Goal: Transaction & Acquisition: Purchase product/service

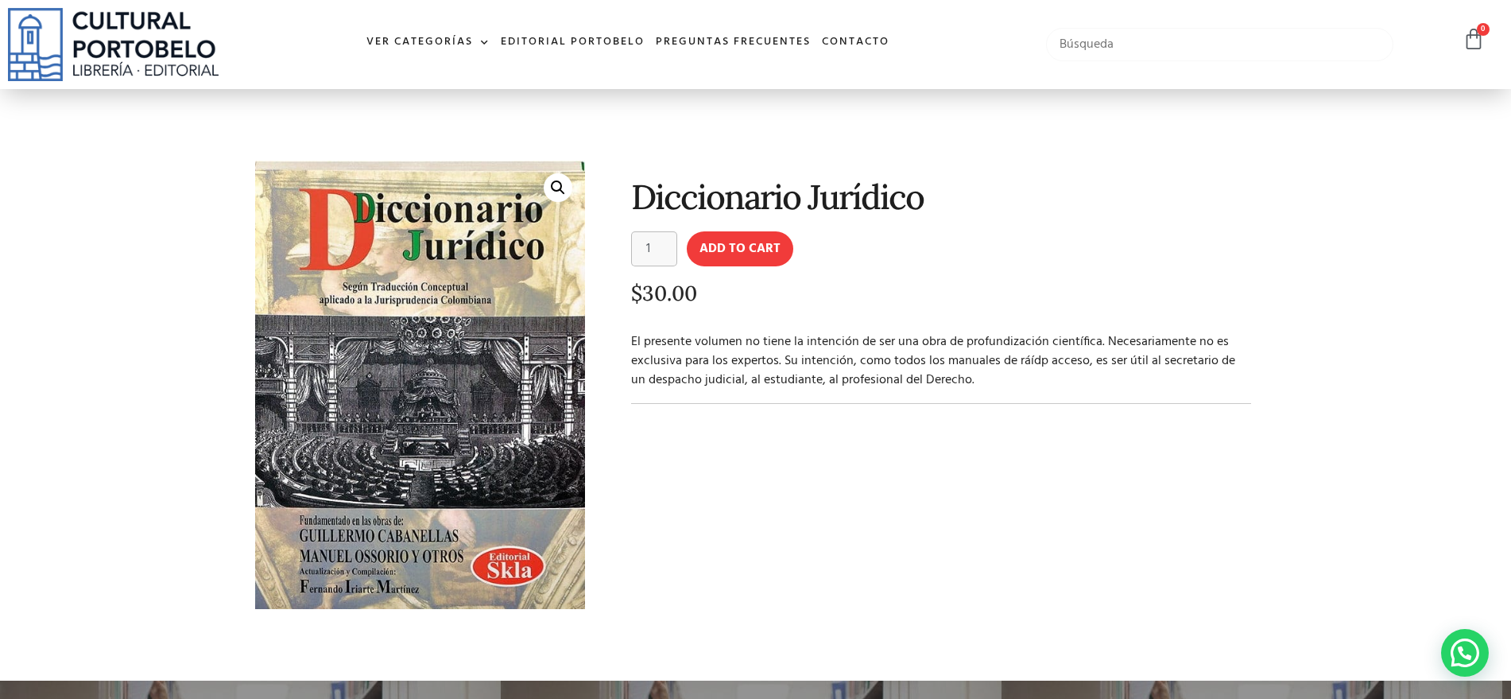
click at [1138, 49] on input "text" at bounding box center [1220, 44] width 348 height 33
type input "[PERSON_NAME]"
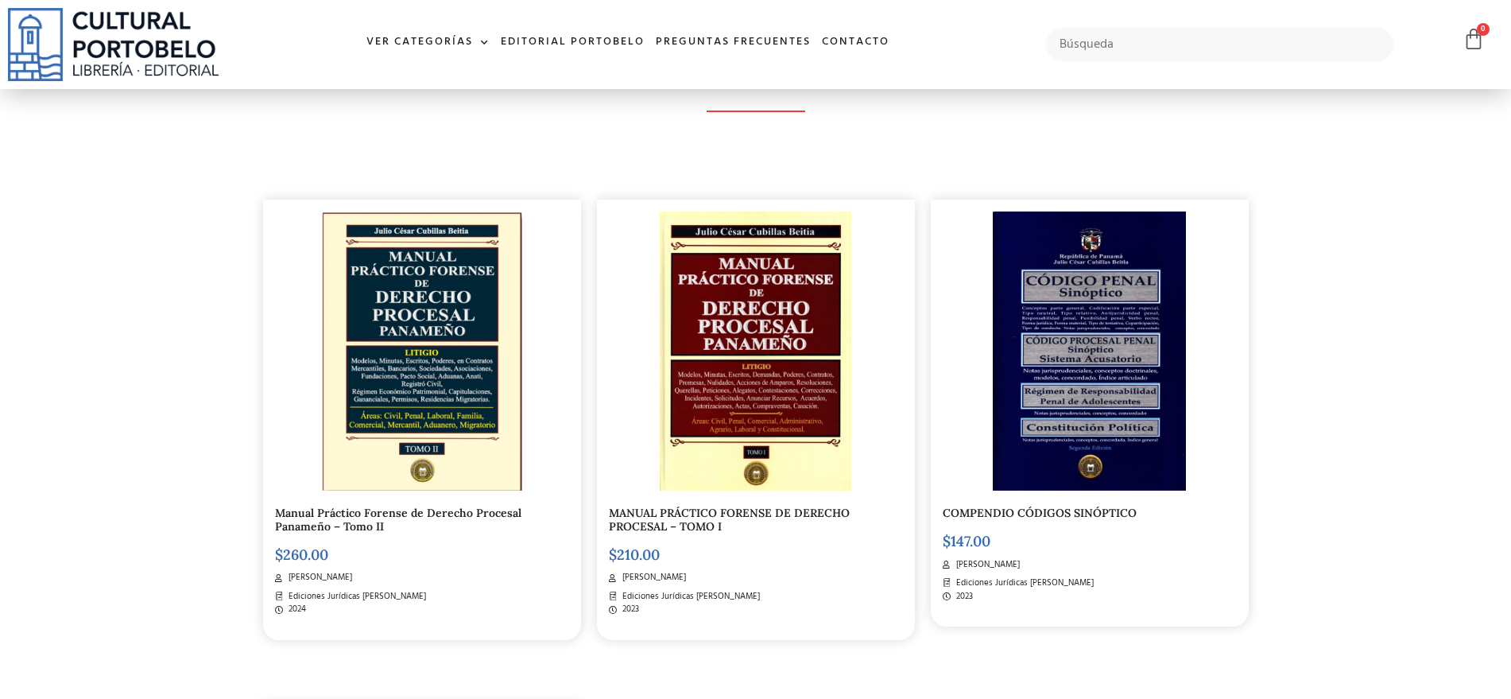
scroll to position [297, 0]
click at [490, 452] on img at bounding box center [421, 352] width 201 height 280
